Goal: Transaction & Acquisition: Download file/media

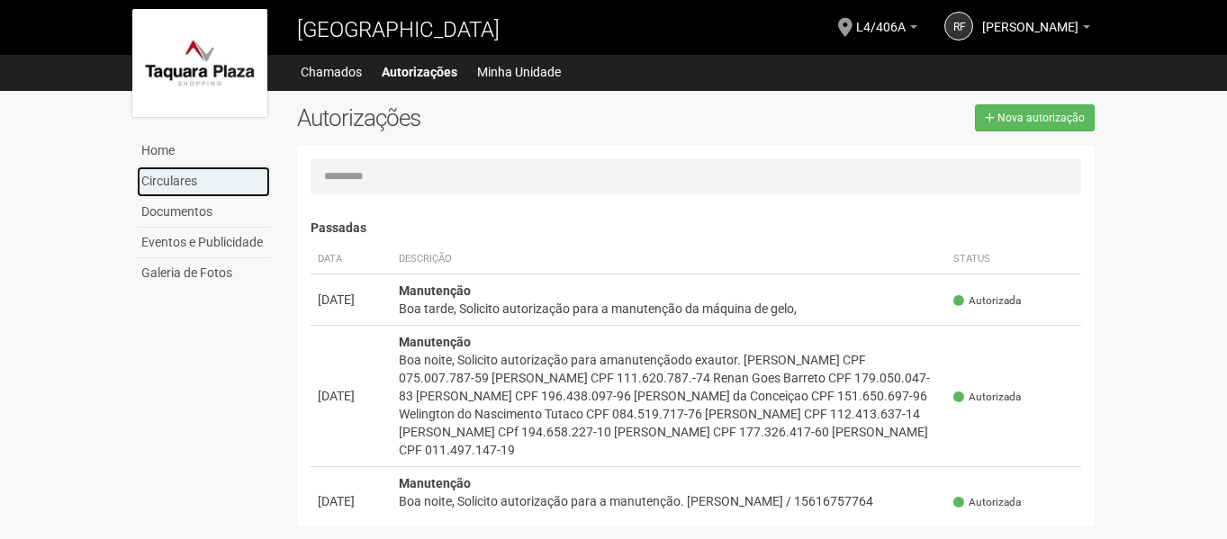
click at [146, 171] on link "Circulares" at bounding box center [203, 182] width 133 height 31
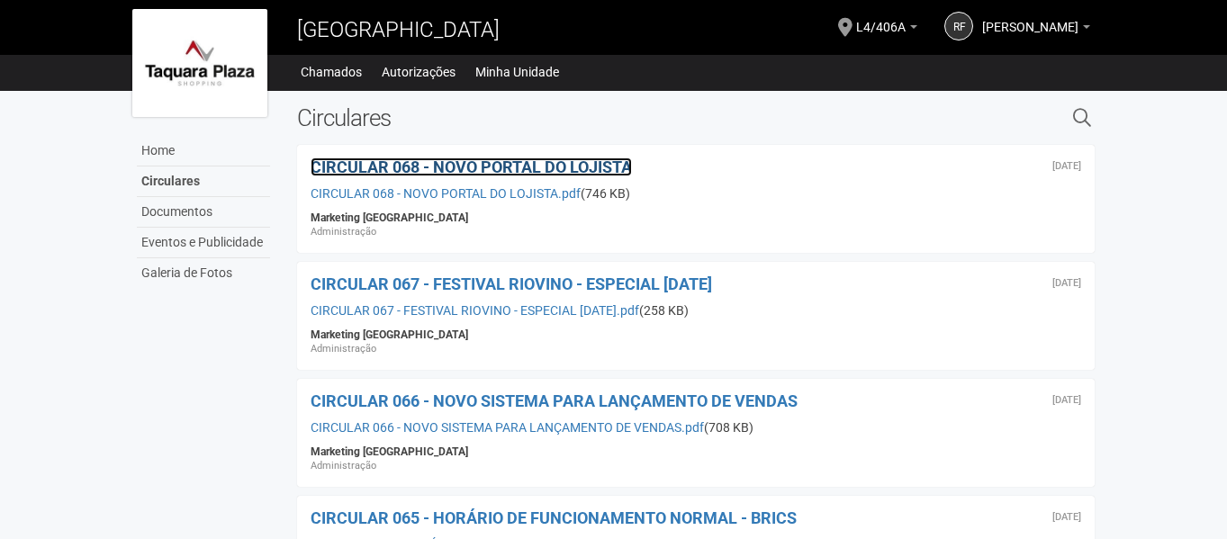
click at [481, 168] on span "CIRCULAR 068 - NOVO PORTAL DO LOJISTA" at bounding box center [472, 167] width 322 height 19
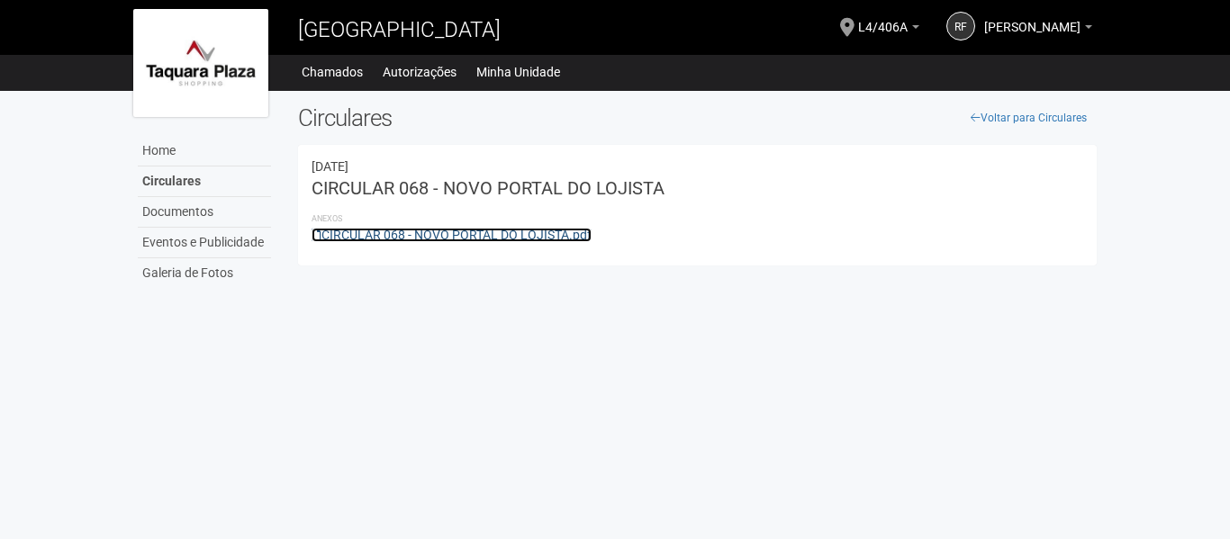
click at [461, 235] on link "CIRCULAR 068 - NOVO PORTAL DO LOJISTA.pdf" at bounding box center [452, 235] width 280 height 14
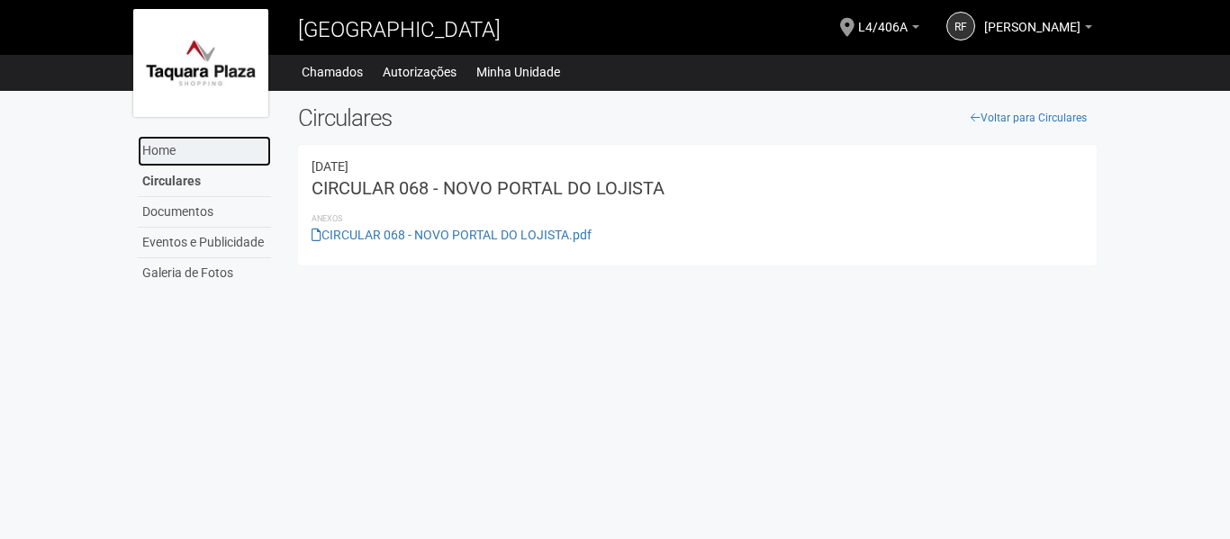
click at [151, 152] on link "Home" at bounding box center [204, 151] width 133 height 31
